Goal: Information Seeking & Learning: Learn about a topic

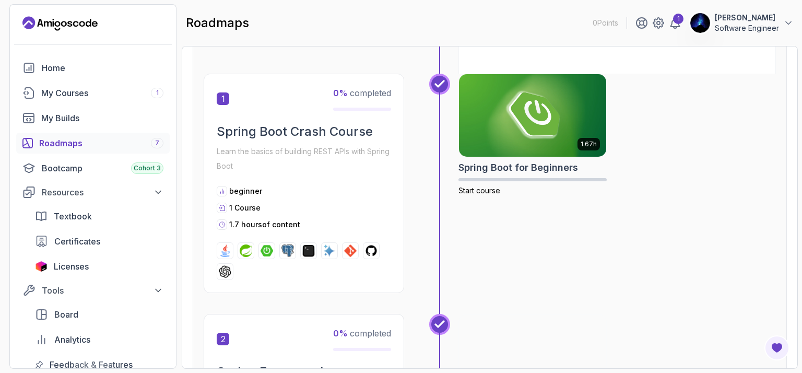
scroll to position [209, 0]
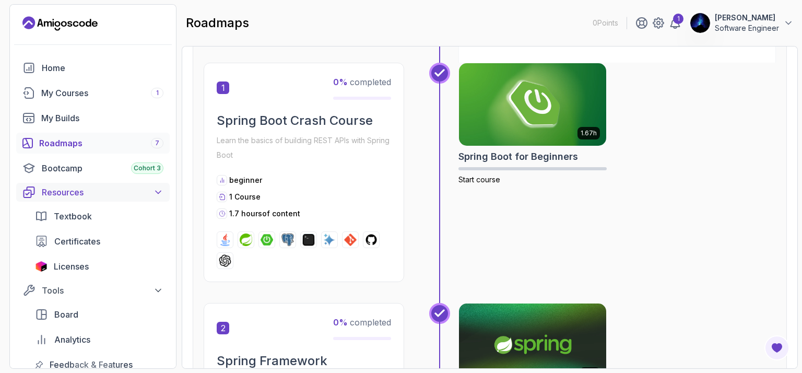
click at [153, 190] on span at bounding box center [158, 192] width 10 height 10
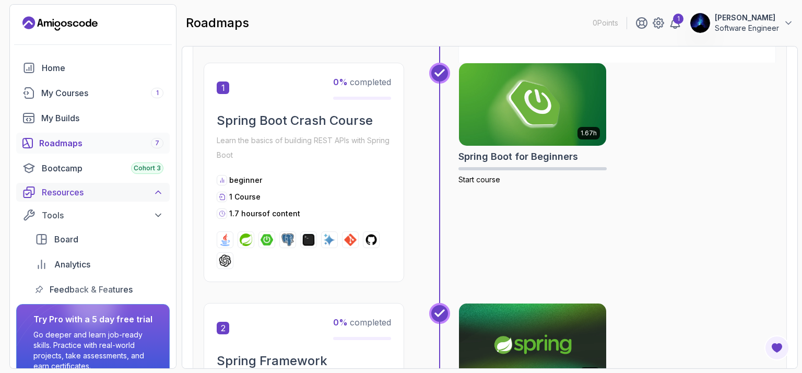
click at [153, 190] on span at bounding box center [158, 192] width 10 height 10
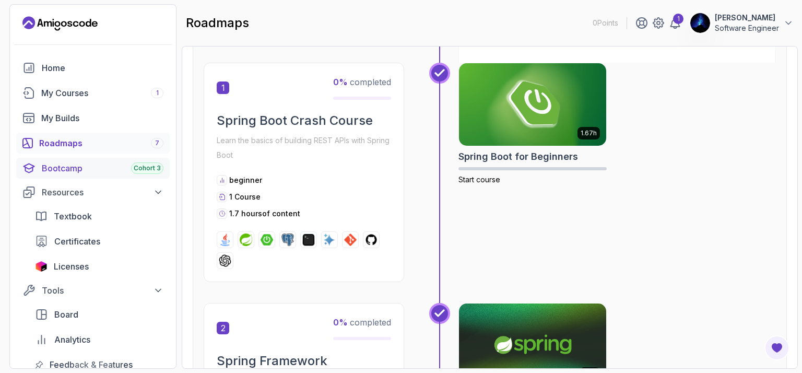
click at [106, 171] on div "Bootcamp Cohort 3" at bounding box center [103, 168] width 122 height 13
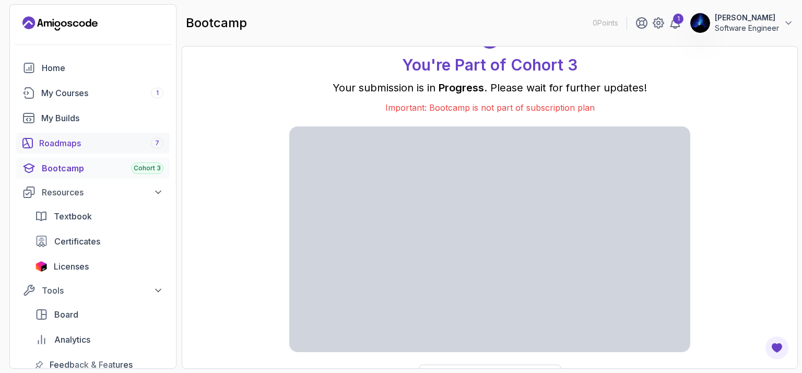
click at [130, 148] on div "Roadmaps 7" at bounding box center [101, 143] width 124 height 13
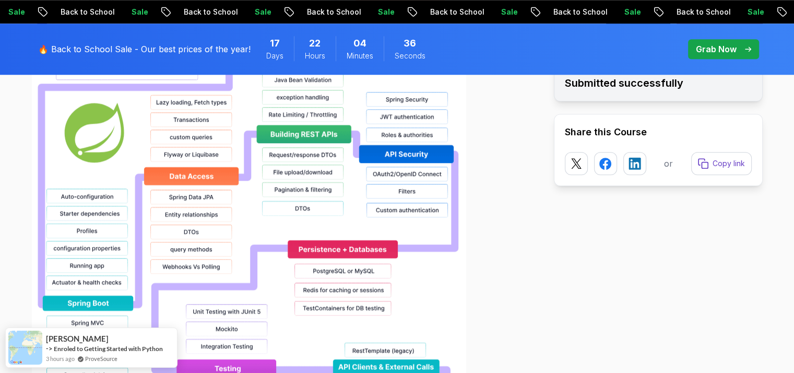
scroll to position [959, 0]
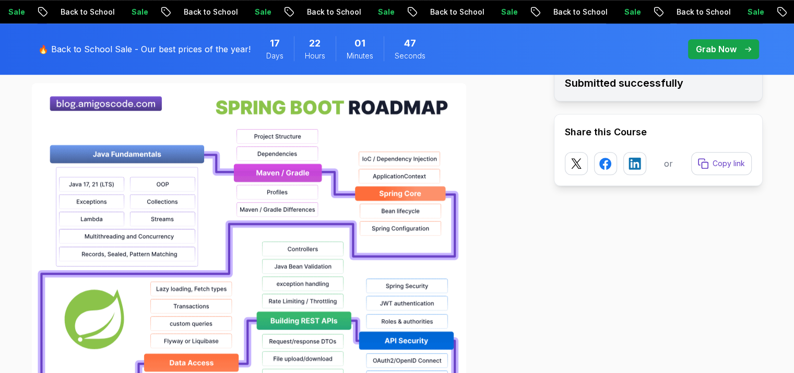
scroll to position [771, 0]
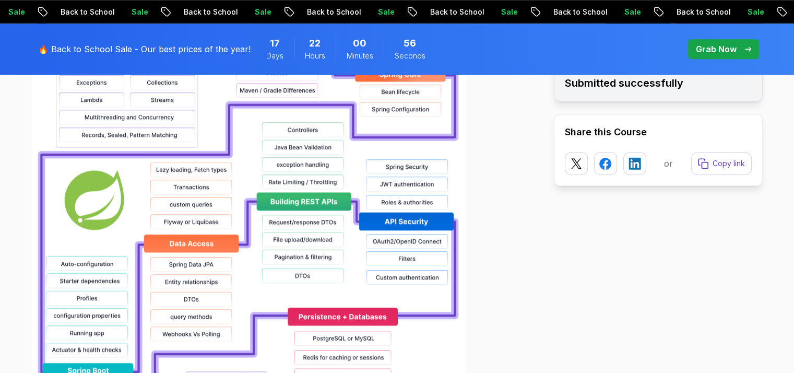
scroll to position [789, 0]
